Goal: Find specific page/section

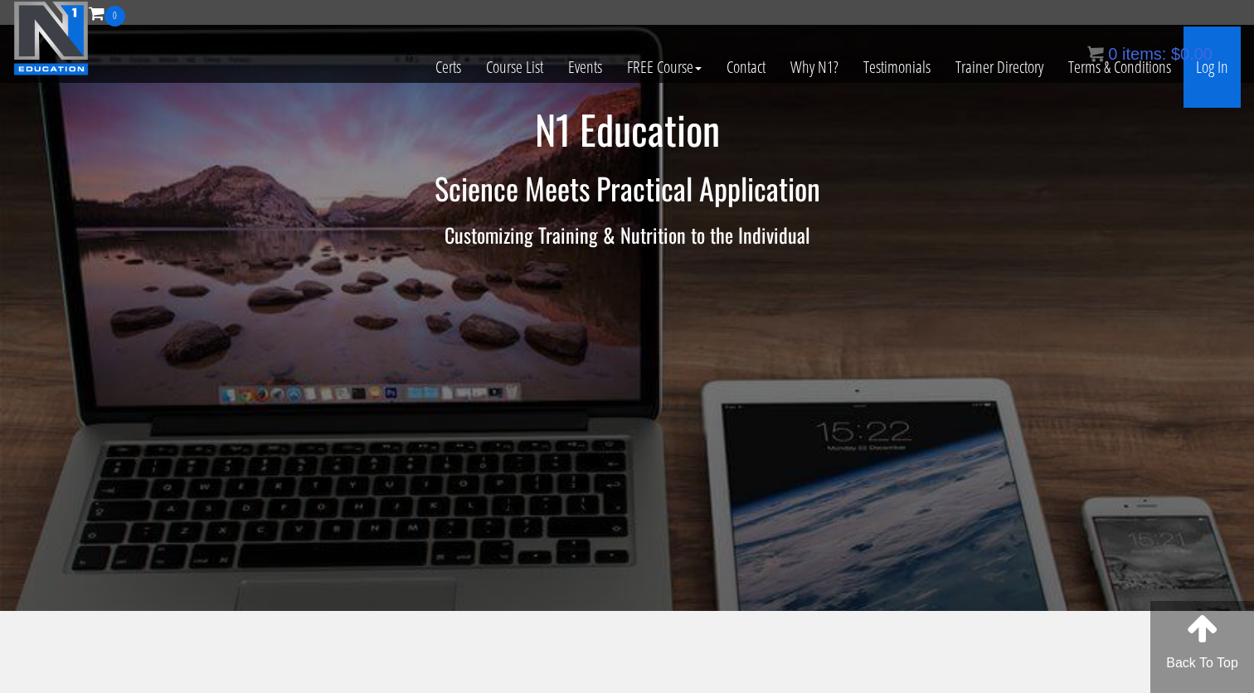
click at [1216, 75] on link "Log In" at bounding box center [1211, 67] width 57 height 81
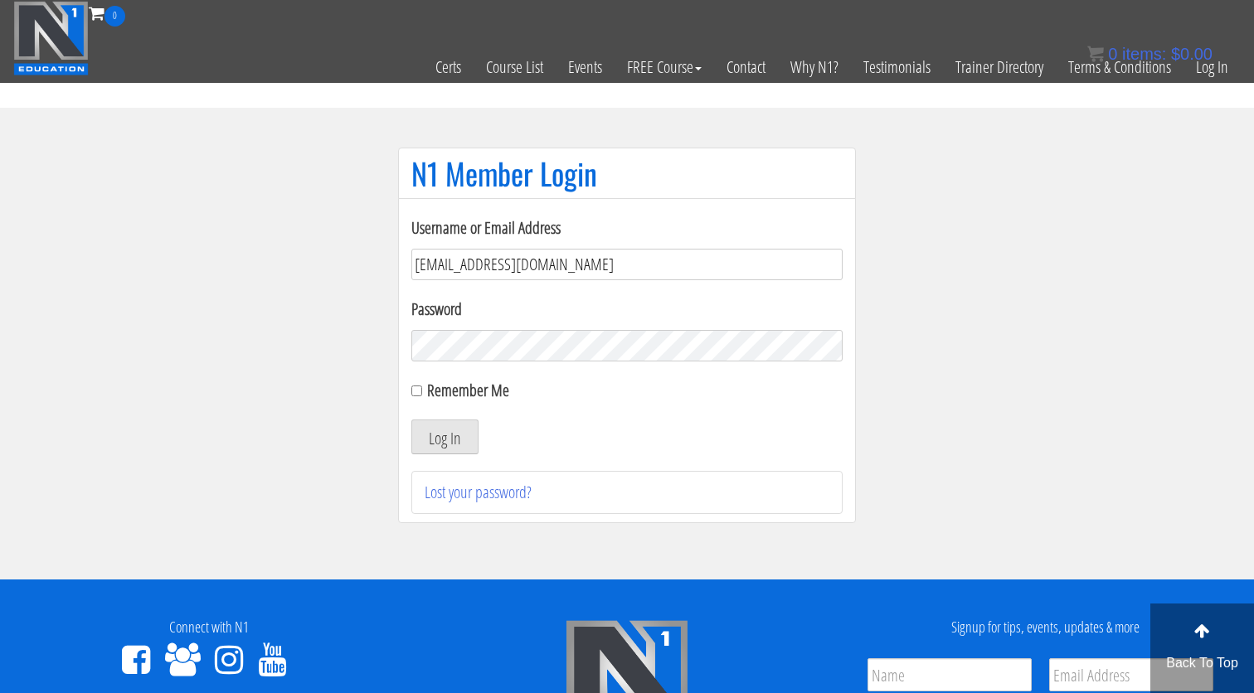
type input "gn01766500@gmail.com"
click at [444, 437] on button "Log In" at bounding box center [444, 437] width 67 height 35
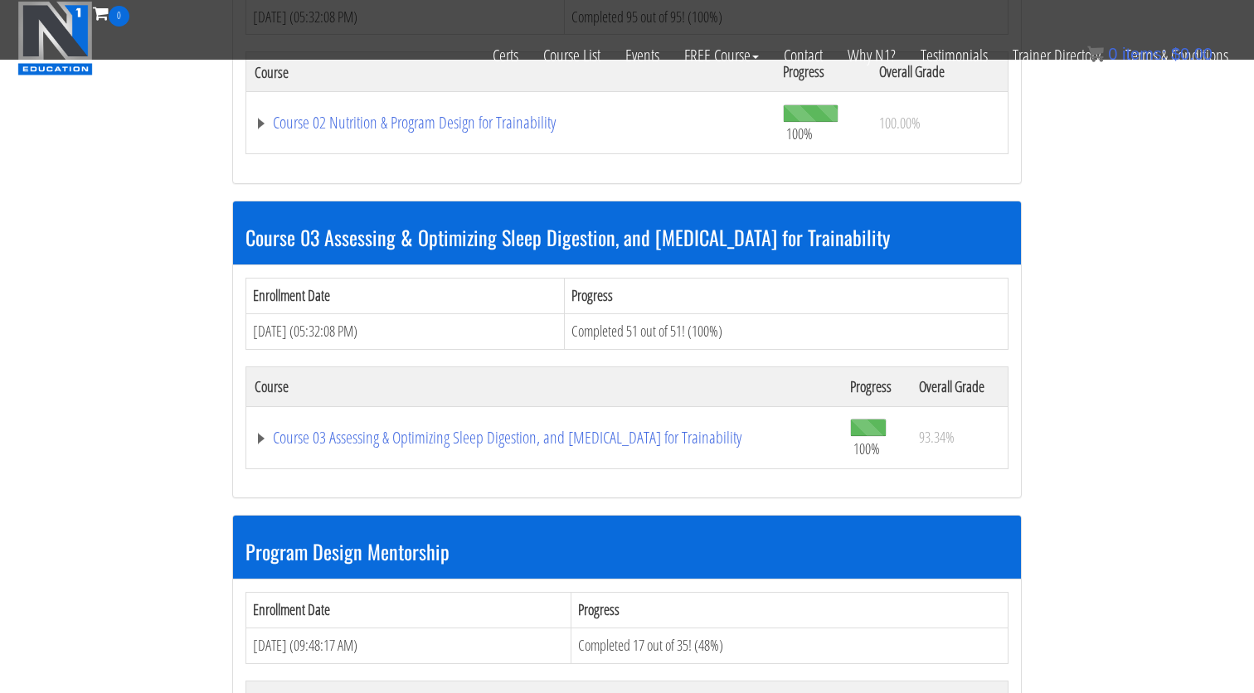
scroll to position [1448, 0]
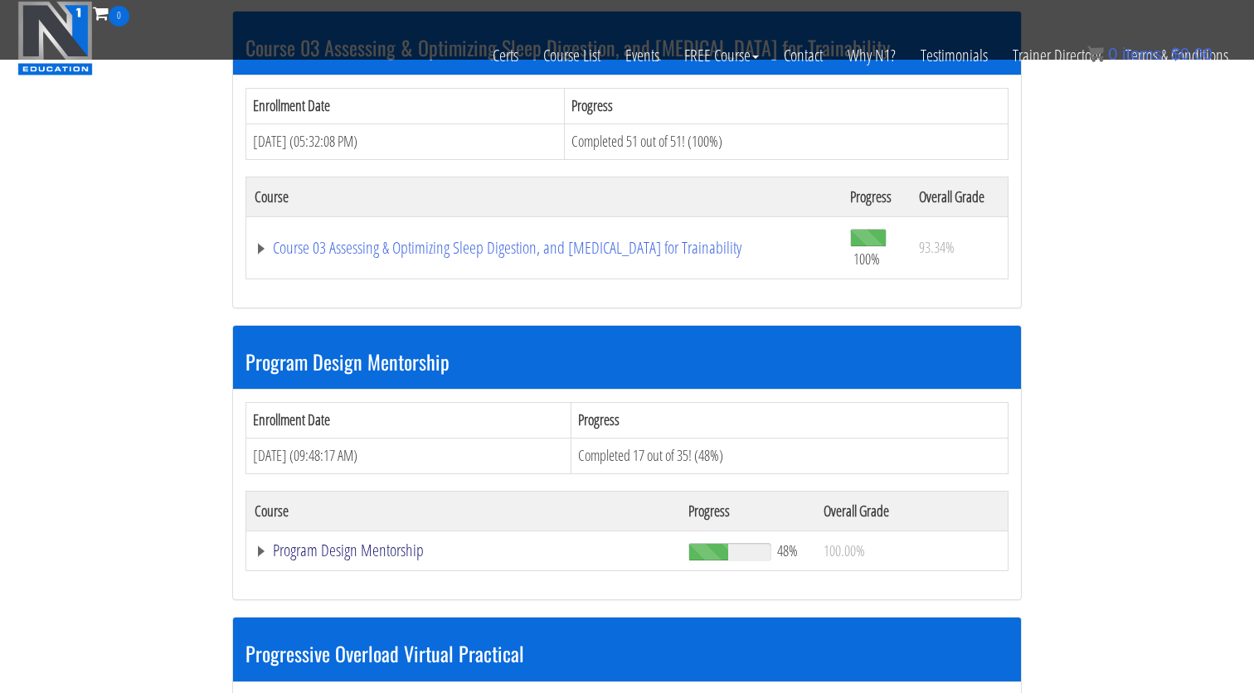
click at [450, 542] on link "Program Design Mentorship" at bounding box center [463, 550] width 417 height 17
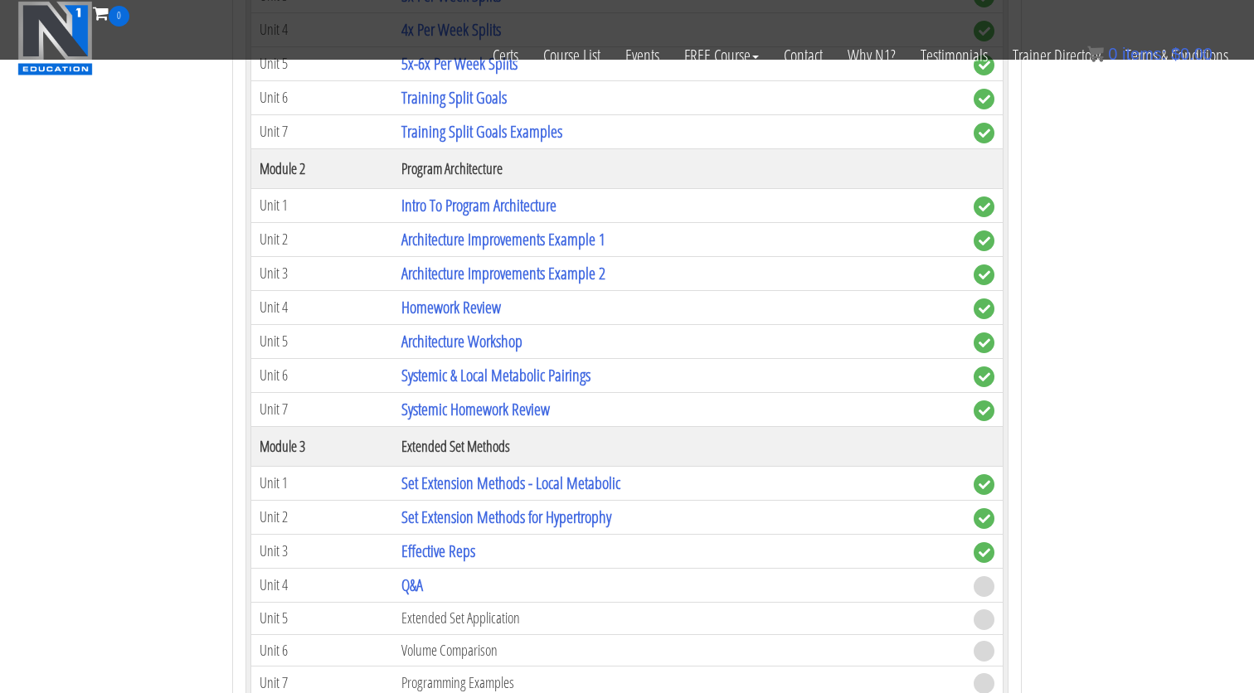
scroll to position [2172, 0]
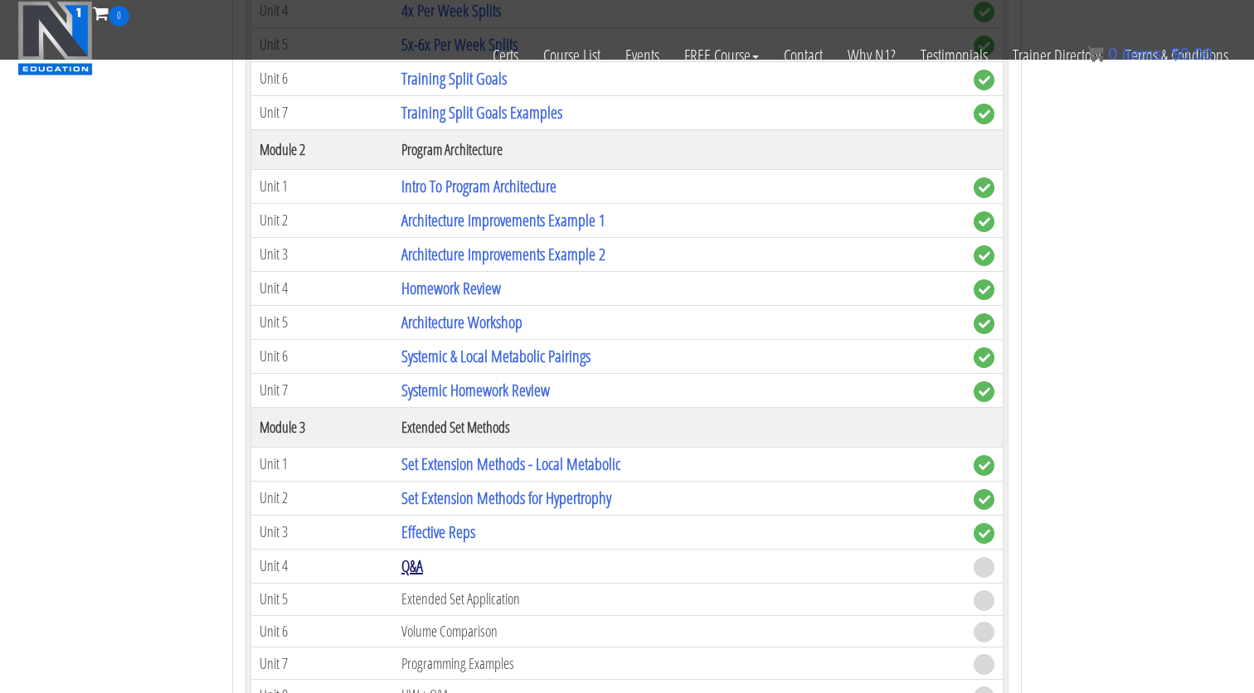
click at [421, 555] on link "Q&A" at bounding box center [412, 566] width 22 height 22
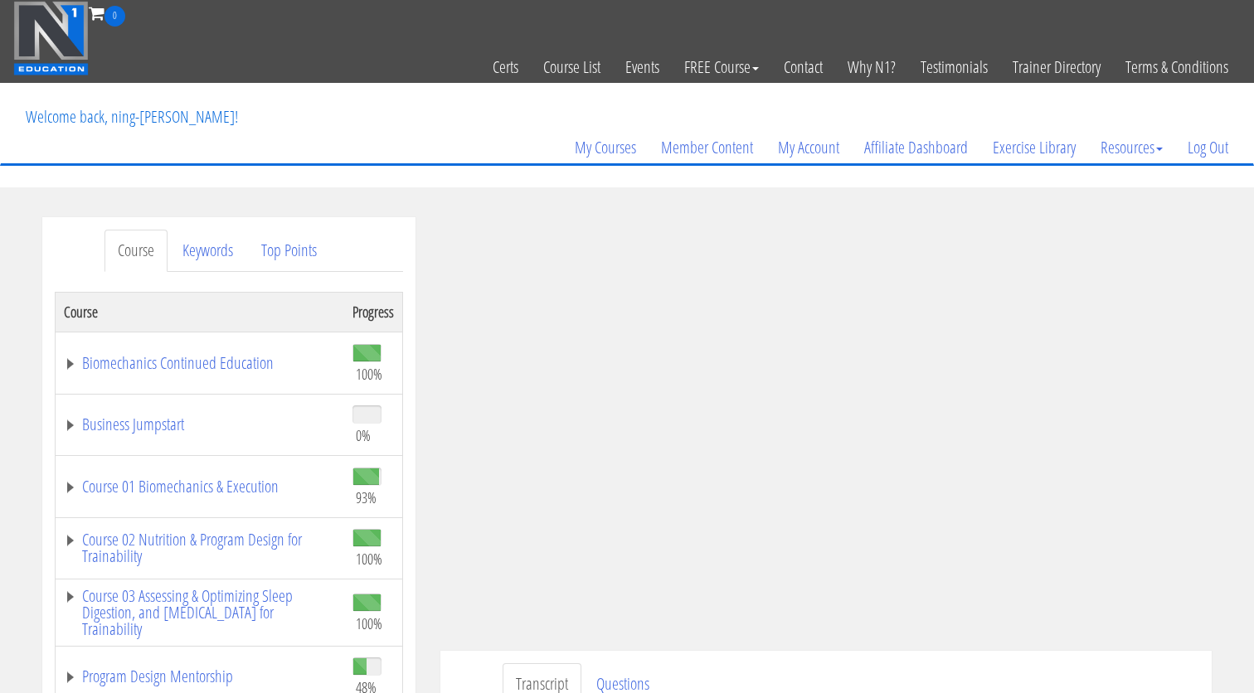
scroll to position [105, 0]
